Goal: Task Accomplishment & Management: Manage account settings

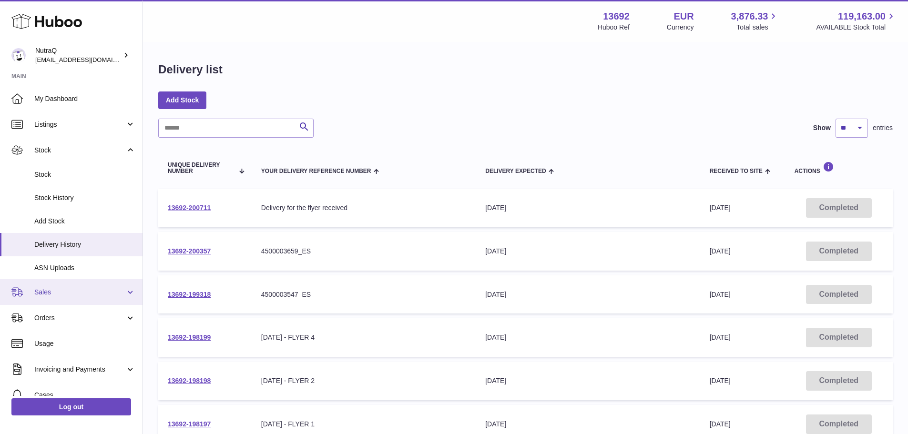
click at [65, 291] on span "Sales" at bounding box center [79, 292] width 91 height 9
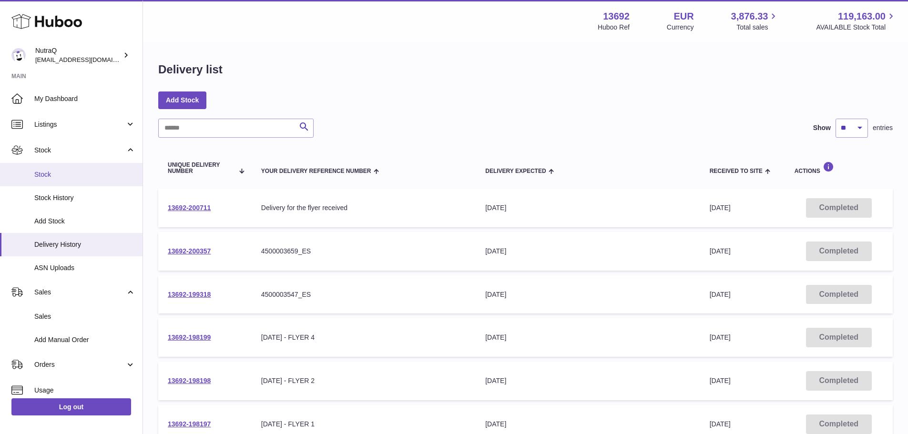
click at [35, 173] on span "Stock" at bounding box center [84, 174] width 101 height 9
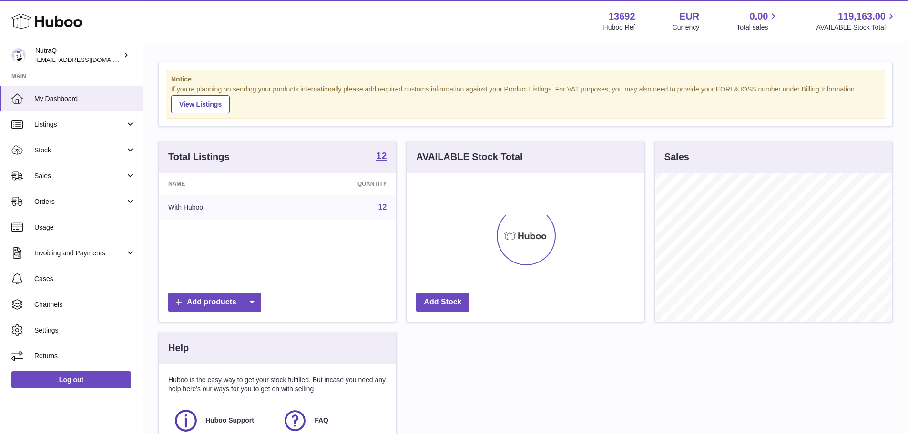
scroll to position [149, 238]
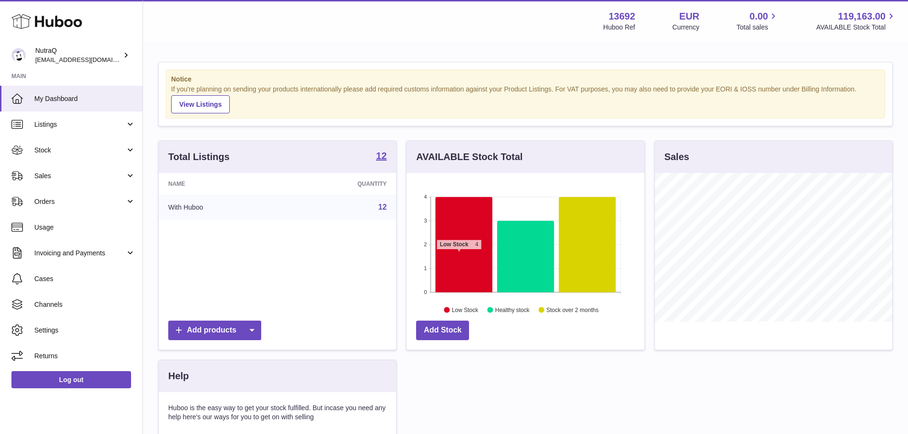
click at [459, 255] on icon at bounding box center [464, 244] width 57 height 95
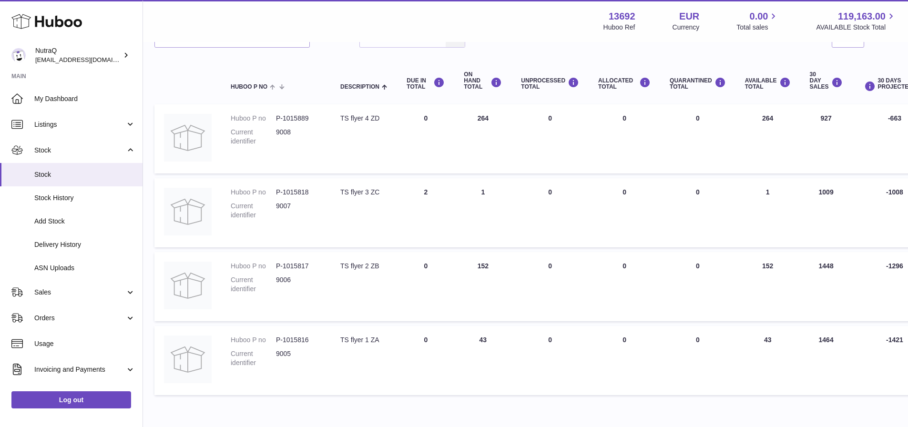
scroll to position [85, 0]
